Goal: Navigation & Orientation: Understand site structure

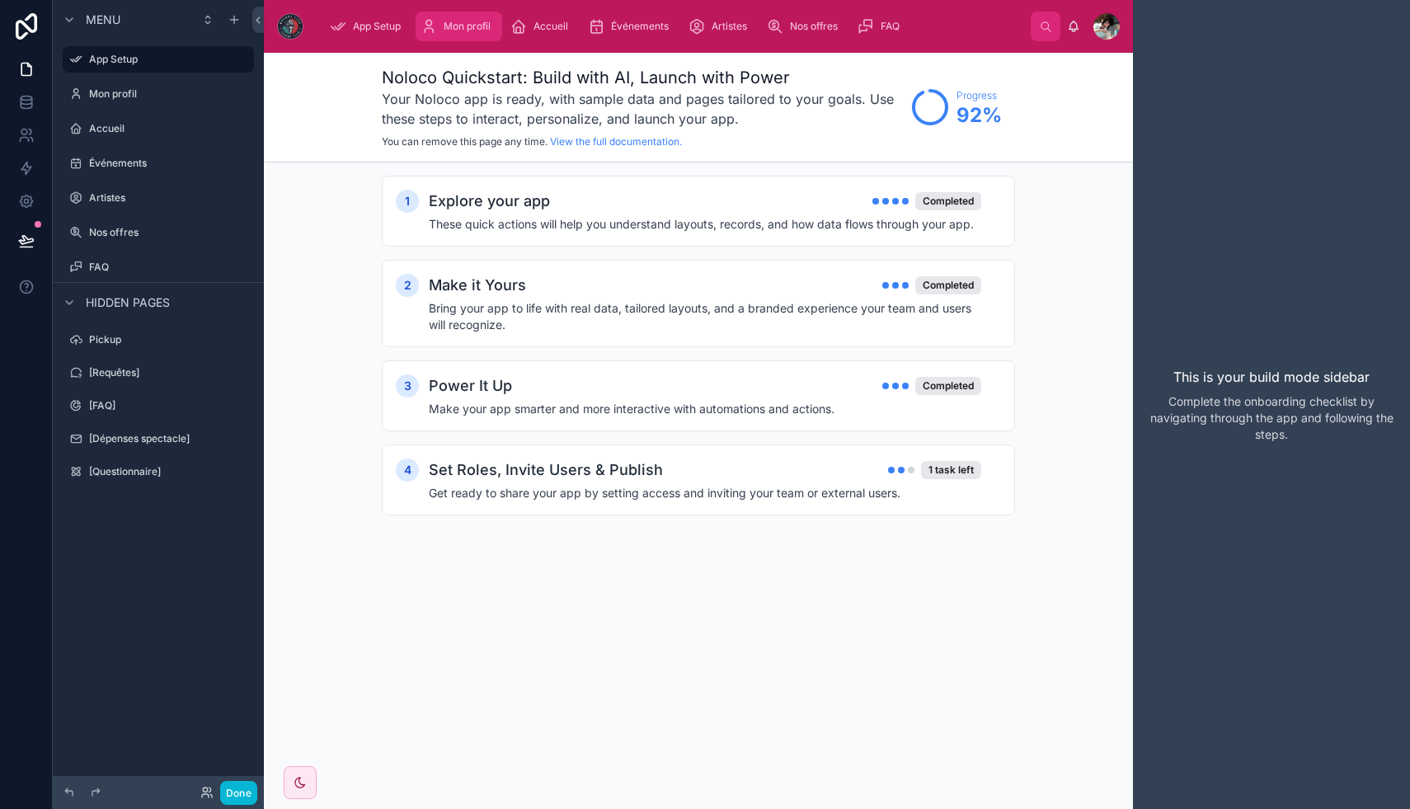
click at [472, 24] on span "Mon profil" at bounding box center [467, 26] width 47 height 13
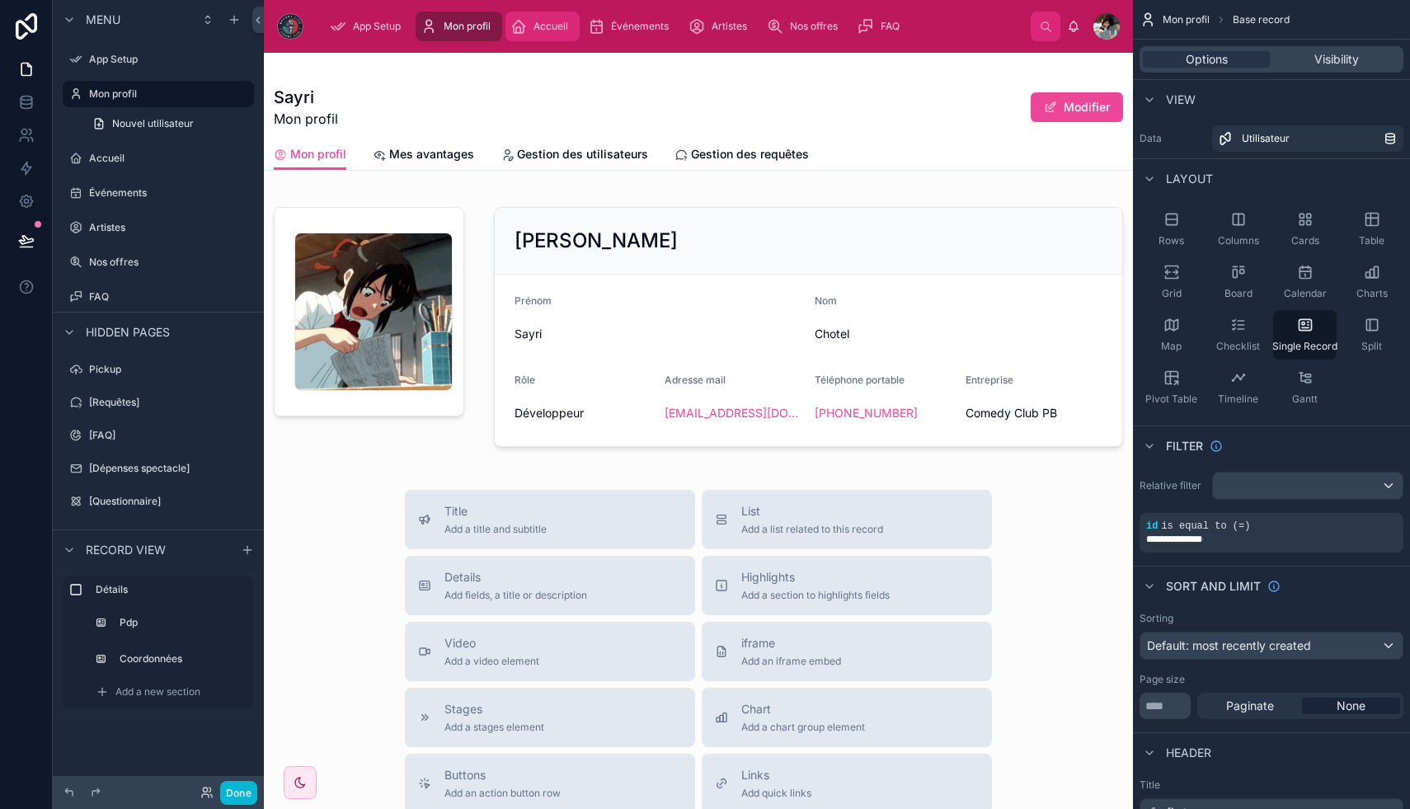
click at [552, 22] on span "Accueil" at bounding box center [550, 26] width 35 height 13
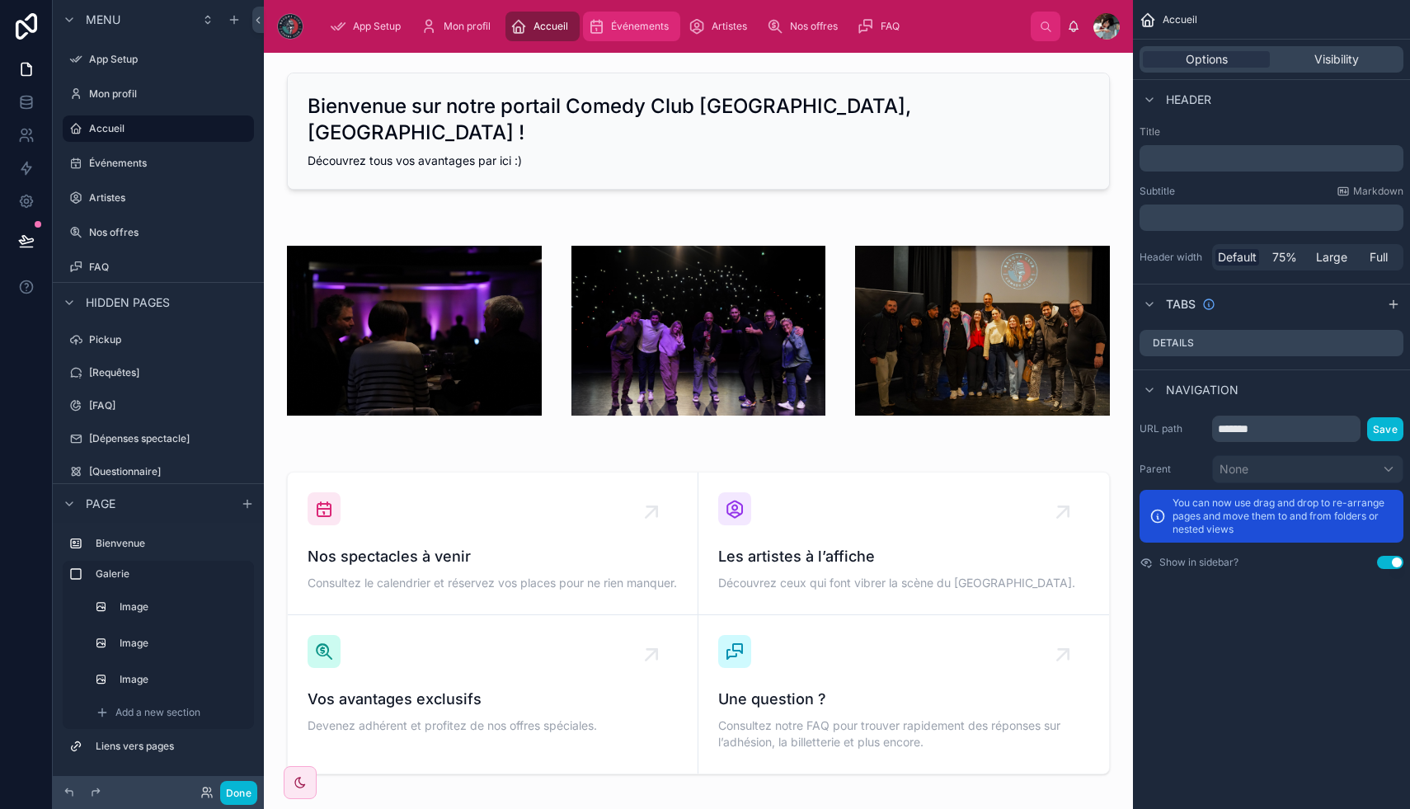
click at [614, 22] on span "Événements" at bounding box center [640, 26] width 58 height 13
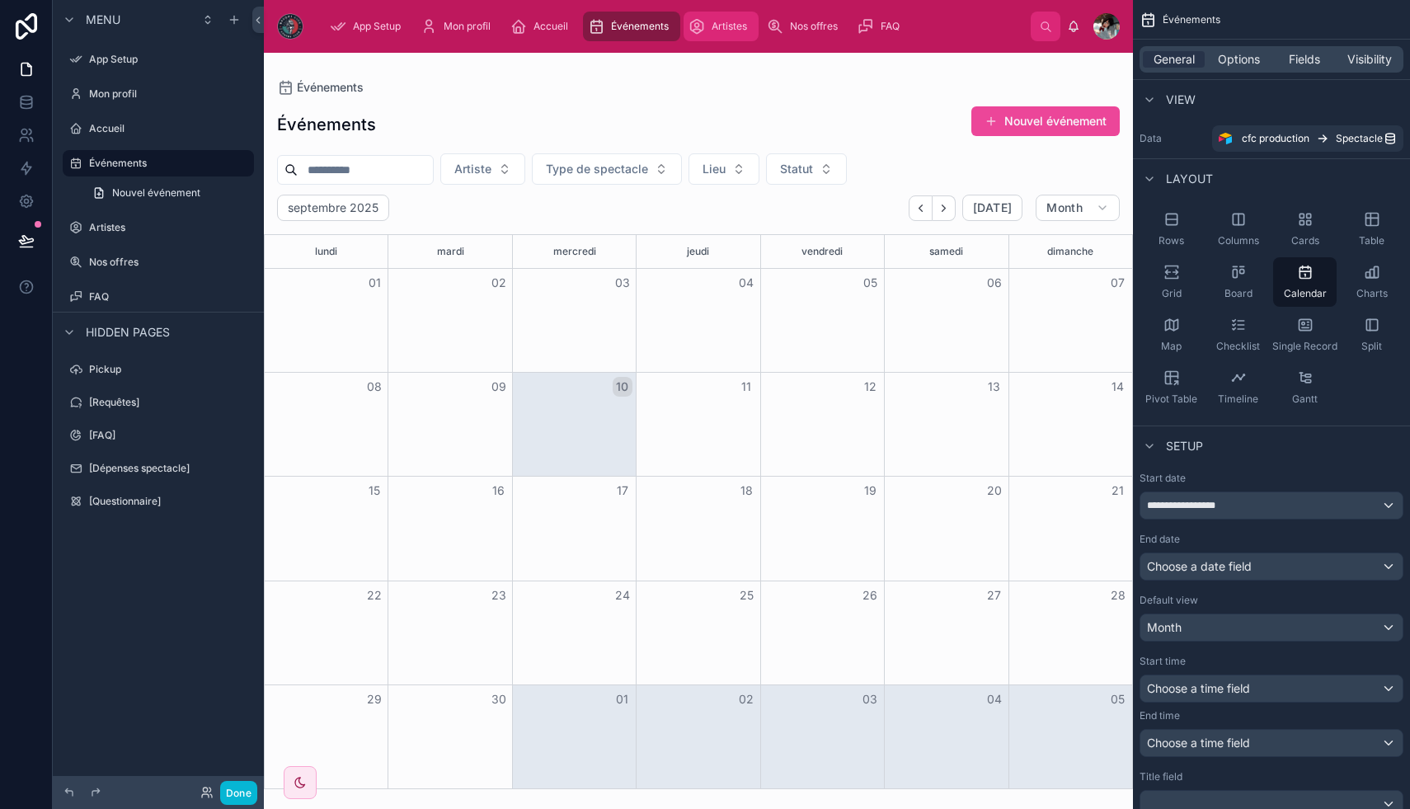
click at [709, 23] on div "Artistes" at bounding box center [721, 26] width 65 height 26
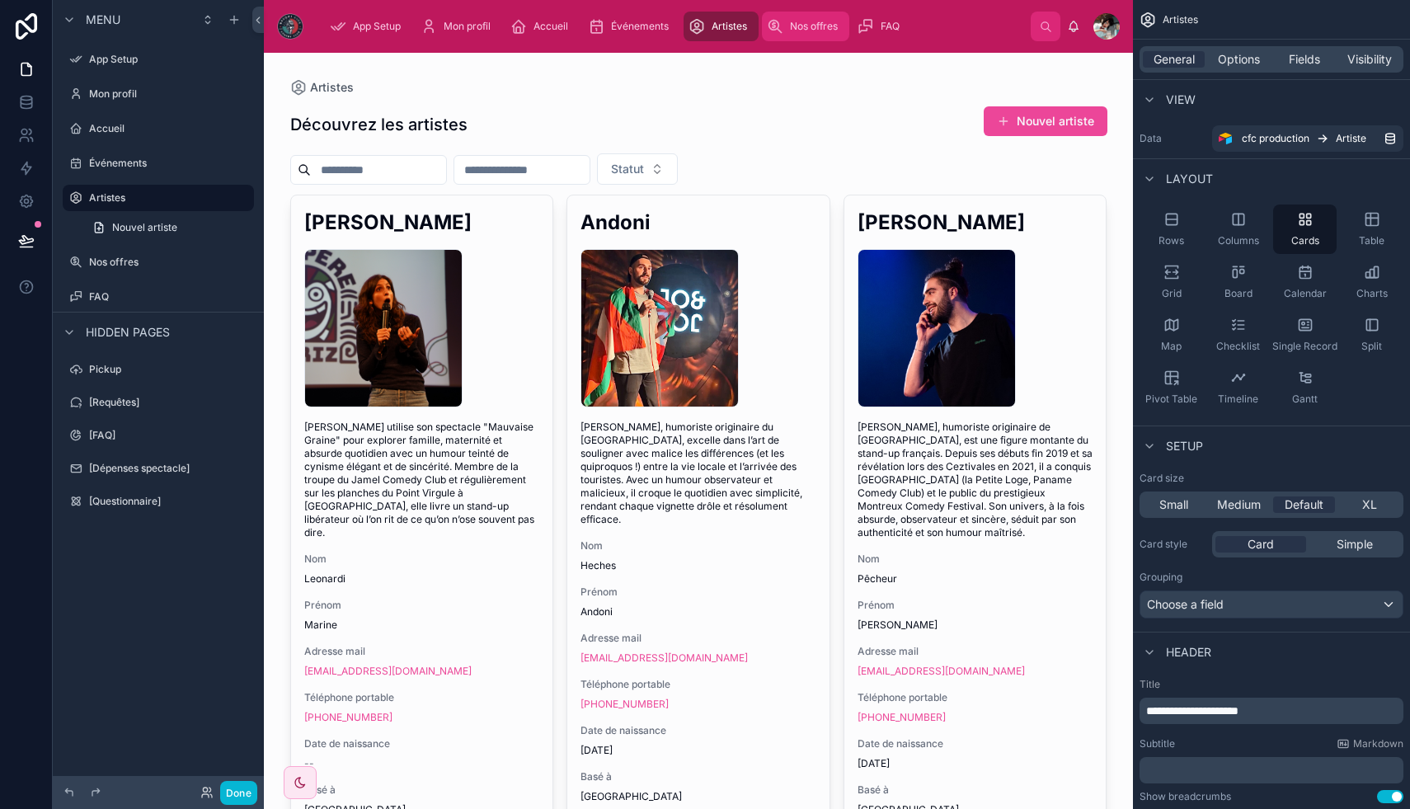
click at [796, 27] on span "Nos offres" at bounding box center [814, 26] width 48 height 13
